Goal: Task Accomplishment & Management: Manage account settings

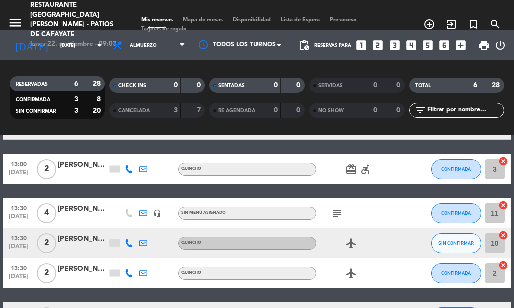
scroll to position [147, 0]
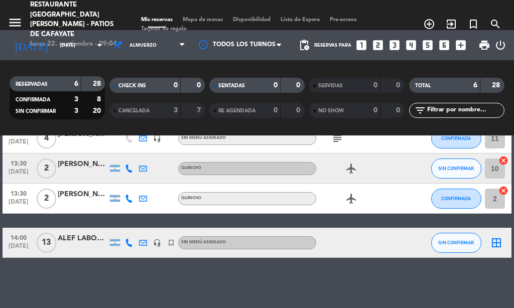
click at [150, 278] on div "No hay notas para este servicio. Haz clic para agregar una 12:30 [DATE] 5 [PERS…" at bounding box center [257, 222] width 514 height 173
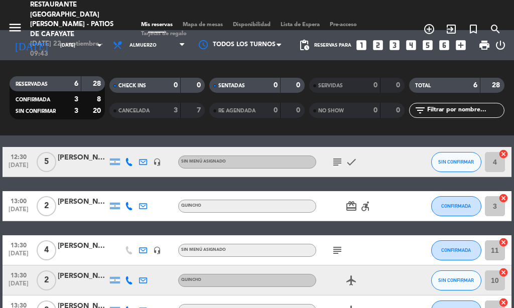
scroll to position [0, 0]
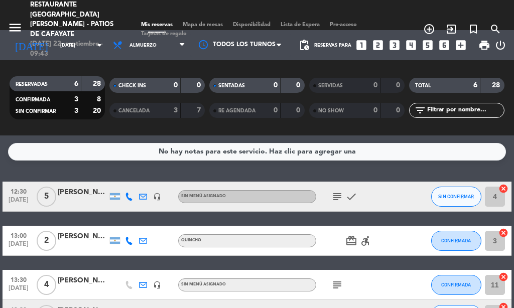
click at [332, 198] on icon "subject" at bounding box center [337, 197] width 12 height 12
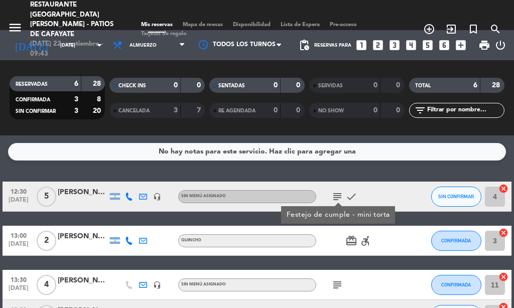
click at [339, 286] on icon "subject" at bounding box center [337, 285] width 12 height 12
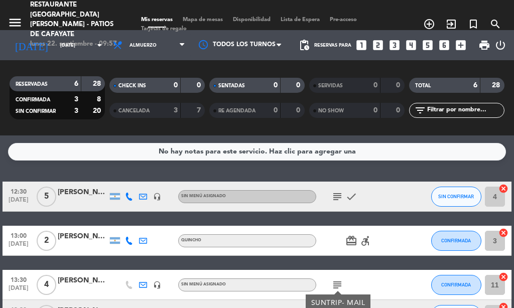
click at [165, 167] on div "No hay notas para este servicio. Haz clic para agregar una 12:30 [DATE] 5 [PERS…" at bounding box center [257, 222] width 514 height 173
click at [165, 170] on div "No hay notas para este servicio. Haz clic para agregar una 12:30 [DATE] 5 [PERS…" at bounding box center [257, 222] width 514 height 173
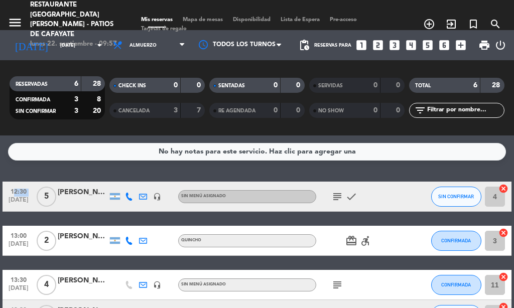
click at [165, 170] on div "No hay notas para este servicio. Haz clic para agregar una 12:30 [DATE] 5 [PERS…" at bounding box center [257, 222] width 514 height 173
click at [166, 170] on div "No hay notas para este servicio. Haz clic para agregar una 12:30 [DATE] 5 [PERS…" at bounding box center [257, 222] width 514 height 173
click at [167, 170] on div "No hay notas para este servicio. Haz clic para agregar una 12:30 [DATE] 5 [PERS…" at bounding box center [257, 222] width 514 height 173
click at [167, 171] on div "No hay notas para este servicio. Haz clic para agregar una 12:30 [DATE] 5 [PERS…" at bounding box center [257, 222] width 514 height 173
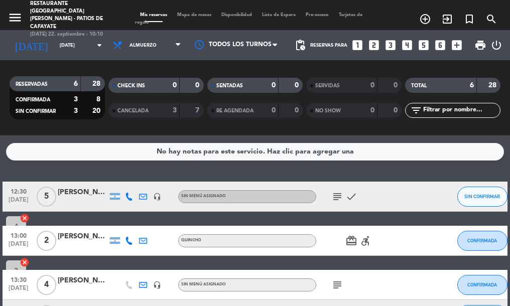
scroll to position [149, 0]
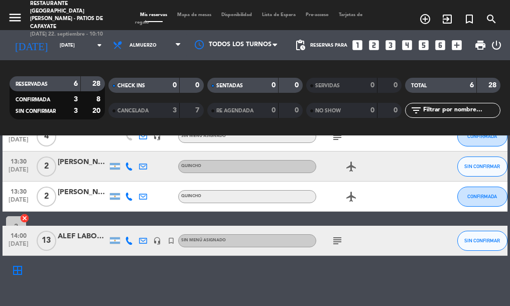
click at [336, 241] on icon "subject" at bounding box center [337, 241] width 12 height 12
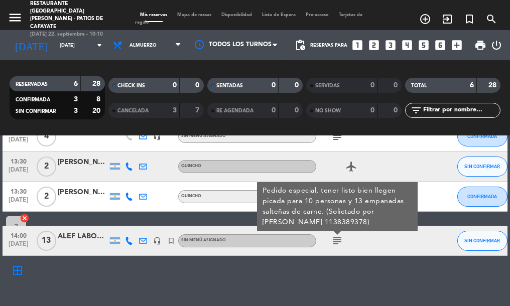
click at [466, 288] on div "No hay notas para este servicio. Haz clic para agregar una 12:30 [DATE] 5 [PERS…" at bounding box center [255, 221] width 510 height 171
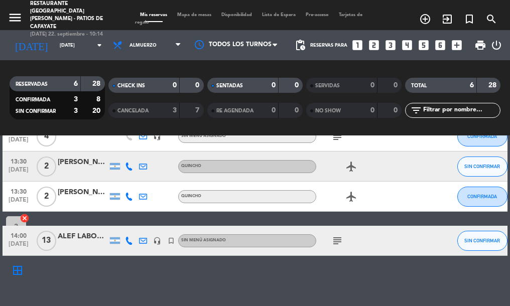
click at [335, 243] on icon "subject" at bounding box center [337, 241] width 12 height 12
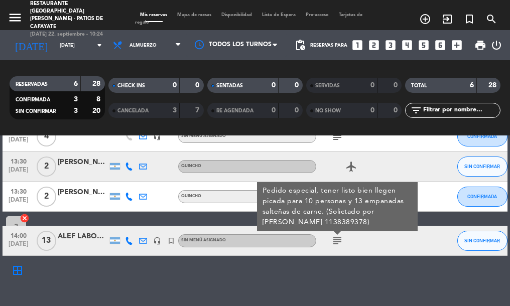
drag, startPoint x: 333, startPoint y: 290, endPoint x: 317, endPoint y: 304, distance: 21.4
click at [333, 291] on div "No hay notas para este servicio. Haz clic para agregar una 12:30 [DATE] 5 [PERS…" at bounding box center [255, 221] width 510 height 171
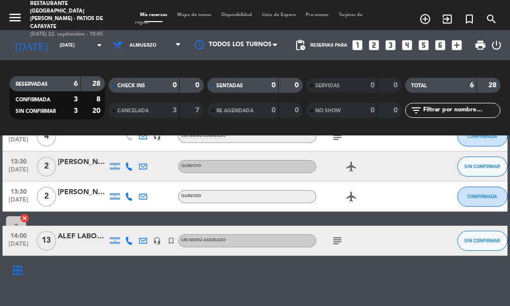
click at [337, 241] on icon "subject" at bounding box center [337, 241] width 12 height 12
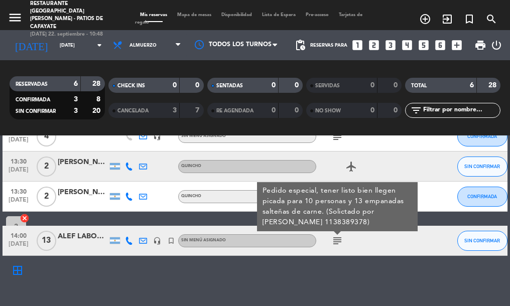
click at [363, 278] on div "No hay notas para este servicio. Haz clic para agregar una 12:30 [DATE] 5 [PERS…" at bounding box center [255, 221] width 510 height 171
click at [354, 272] on div "No hay notas para este servicio. Haz clic para agregar una 12:30 [DATE] 5 [PERS…" at bounding box center [255, 221] width 510 height 171
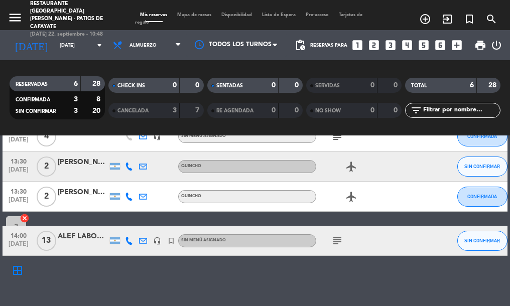
click at [353, 273] on div "No hay notas para este servicio. Haz clic para agregar una 12:30 [DATE] 5 [PERS…" at bounding box center [255, 221] width 510 height 171
click at [353, 274] on div "No hay notas para este servicio. Haz clic para agregar una 12:30 [DATE] 5 [PERS…" at bounding box center [255, 221] width 510 height 171
